Goal: Find specific page/section: Find specific page/section

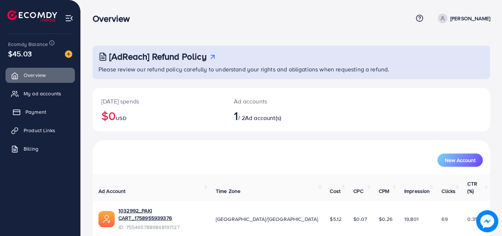
scroll to position [17, 0]
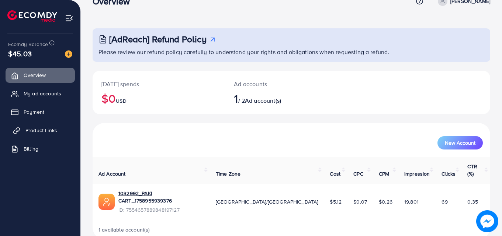
click at [24, 125] on link "Product Links" at bounding box center [40, 130] width 69 height 15
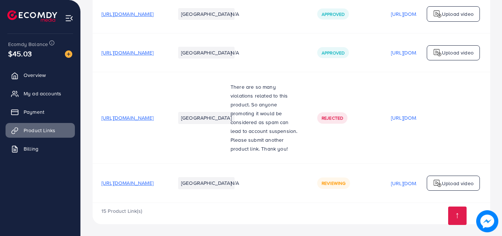
scroll to position [1380, 0]
